Goal: Check status: Check status

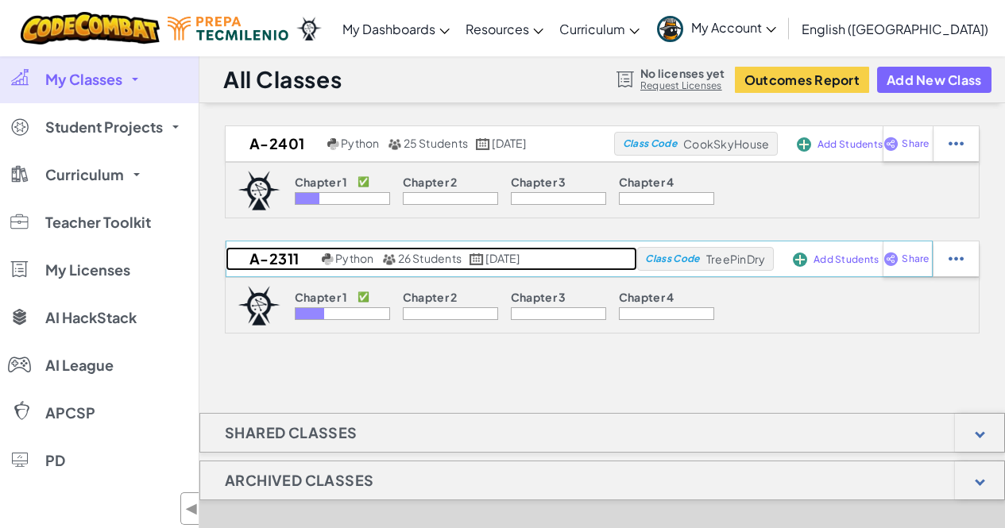
click at [251, 261] on h2 "A-2311" at bounding box center [272, 259] width 92 height 24
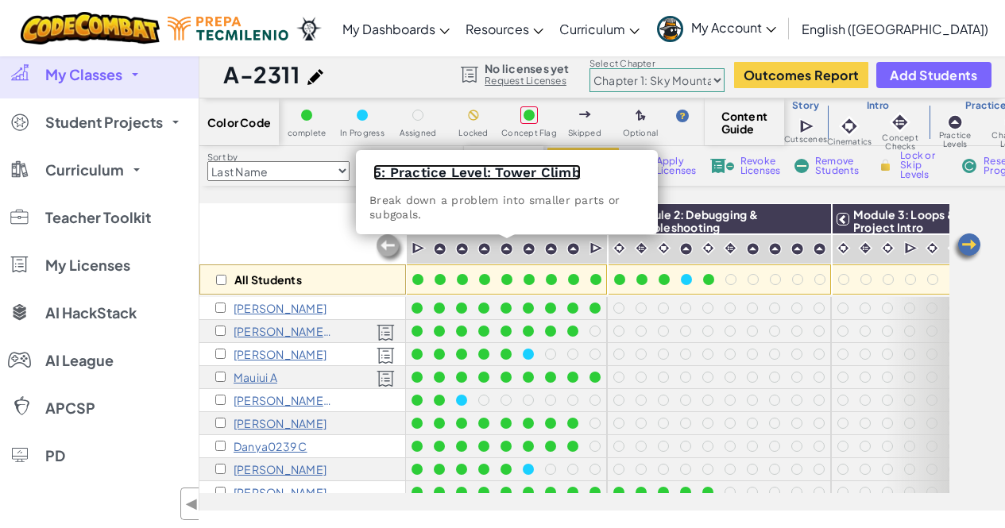
click at [506, 165] on link "5: Practice Level: Tower Climb" at bounding box center [476, 172] width 207 height 16
